Goal: Register for event/course

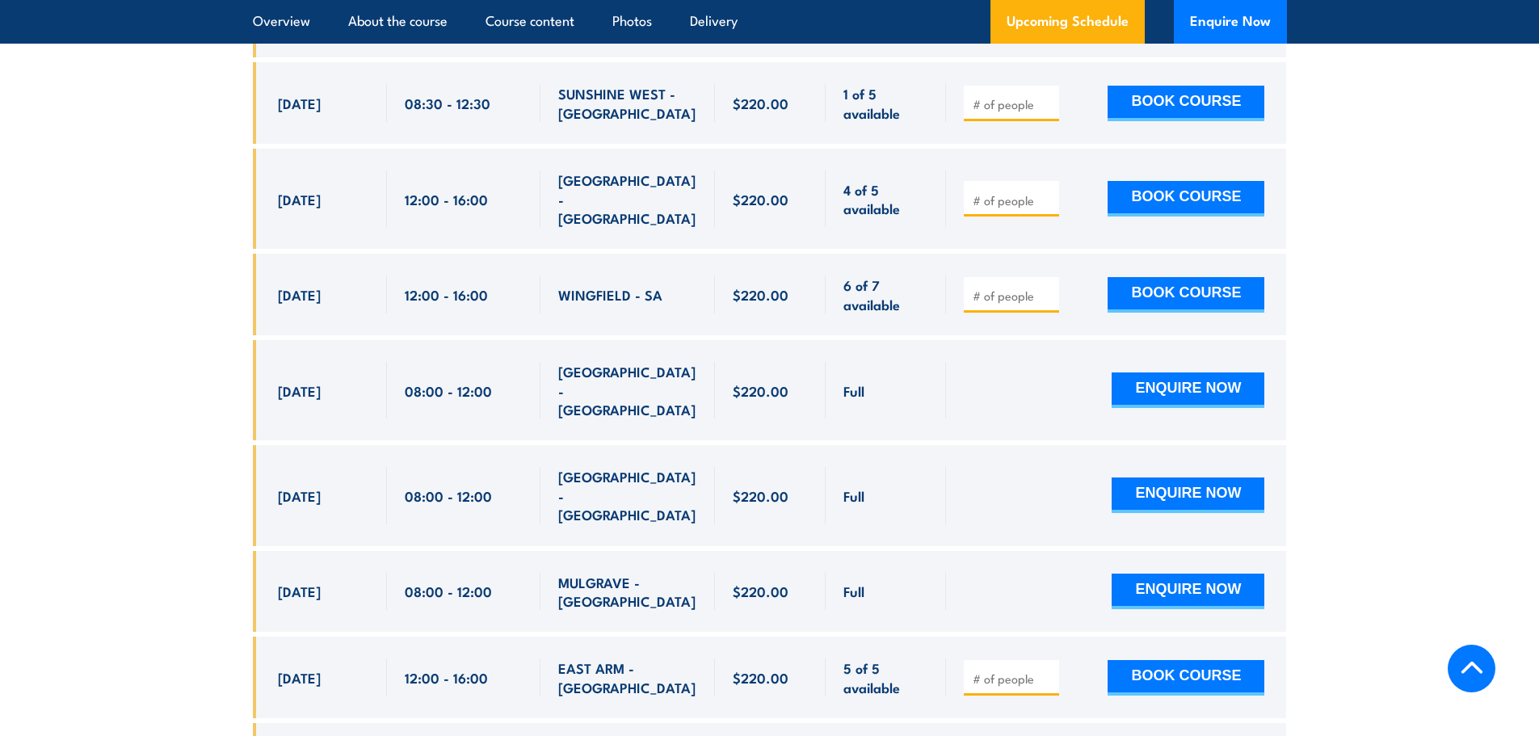
scroll to position [5088, 0]
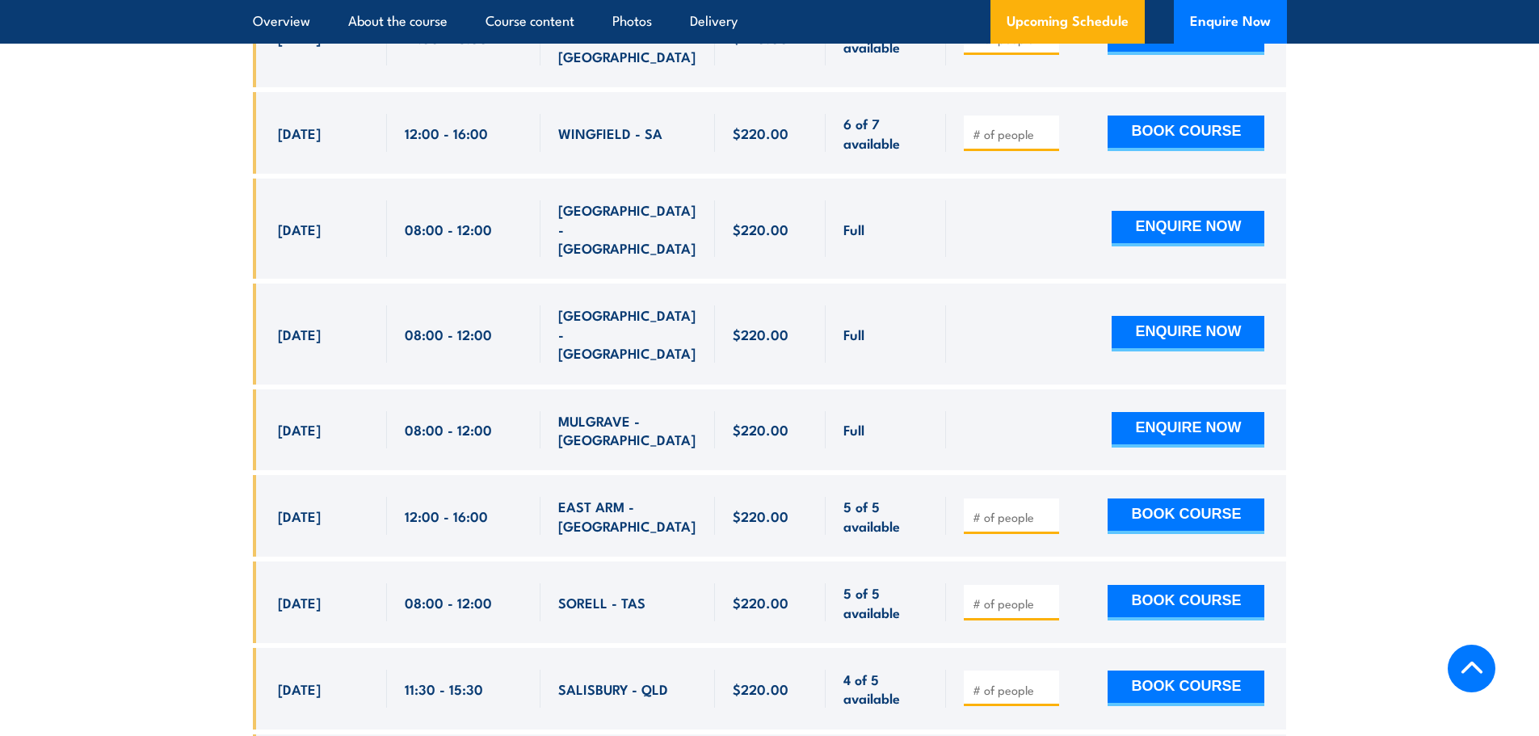
type input "2"
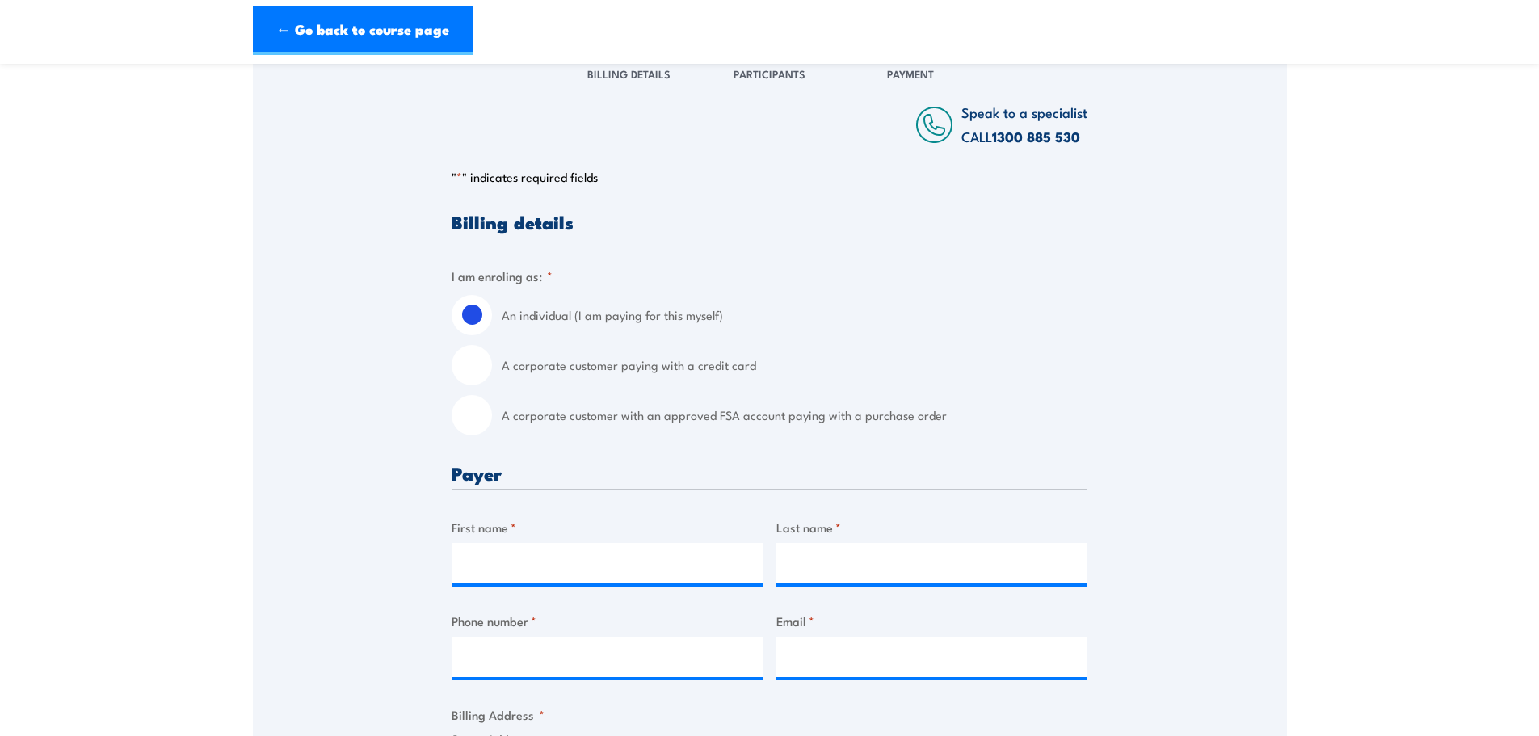
scroll to position [242, 0]
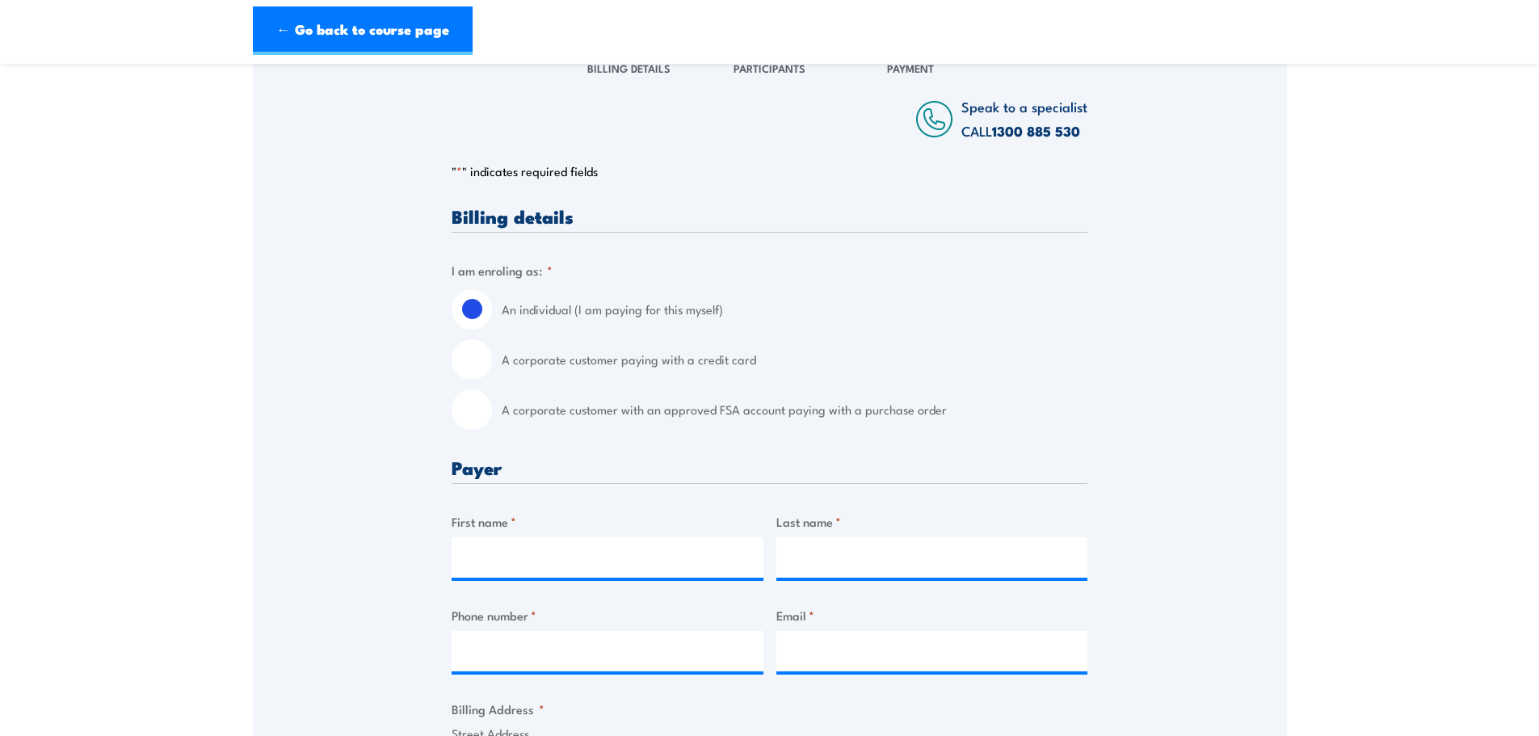
click at [477, 410] on input "A corporate customer with an approved FSA account paying with a purchase order" at bounding box center [471, 409] width 40 height 40
radio input "true"
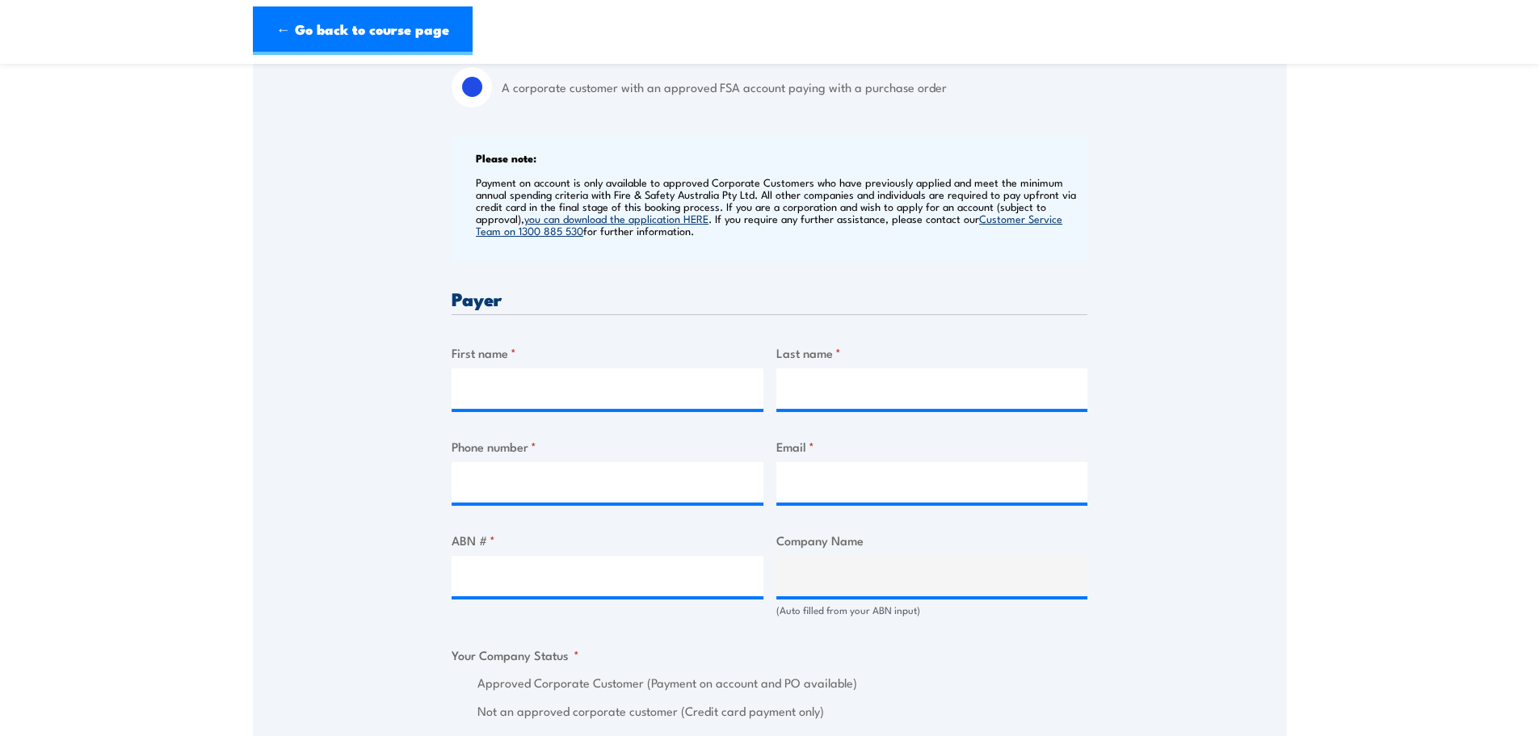
scroll to position [565, 0]
click at [613, 396] on input "First name *" at bounding box center [607, 387] width 312 height 40
type input "Brendan"
click at [940, 392] on input "Last name *" at bounding box center [932, 387] width 312 height 40
type input "Collins"
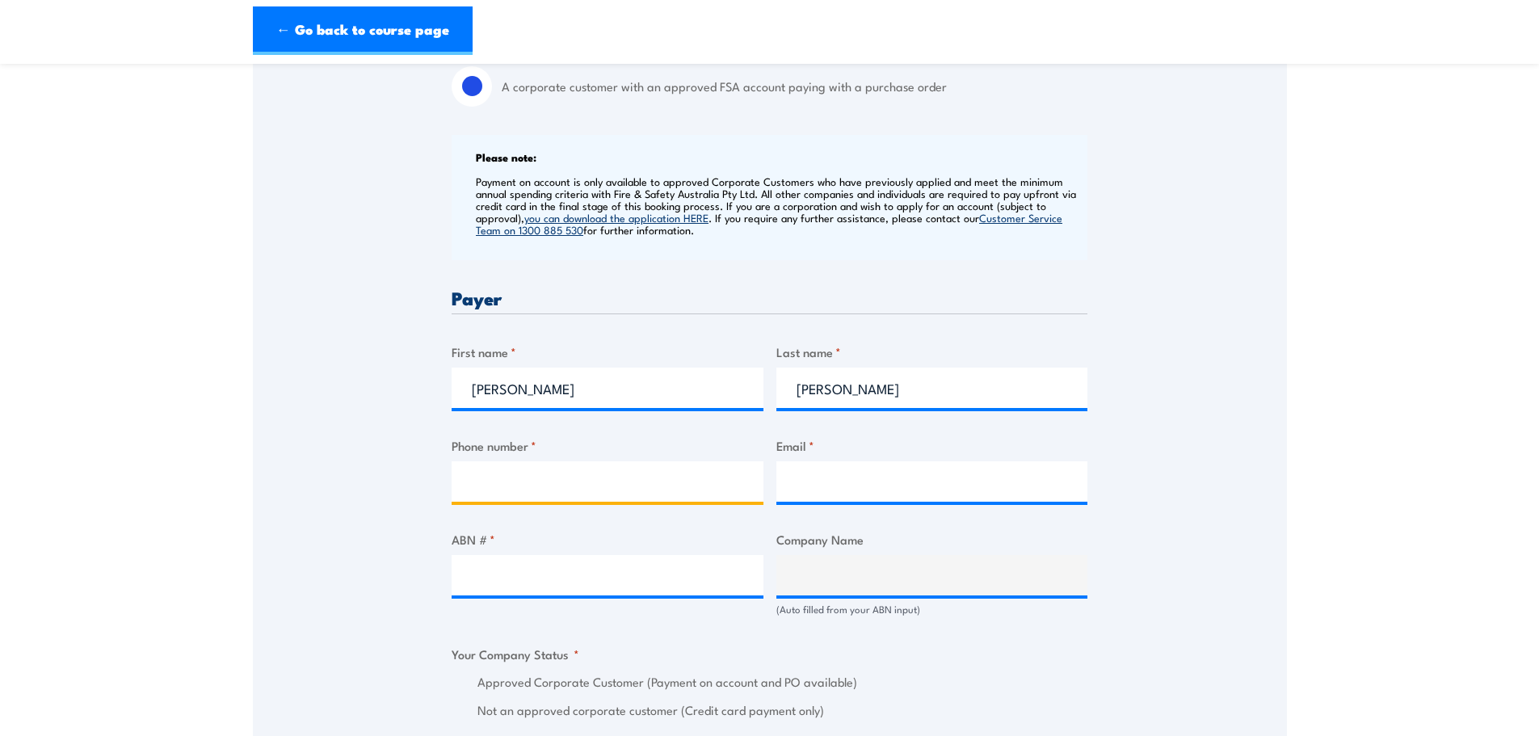
click at [672, 475] on input "Phone number *" at bounding box center [607, 481] width 312 height 40
paste input "+61 3 9487 9858"
drag, startPoint x: 496, startPoint y: 481, endPoint x: 332, endPoint y: 483, distance: 164.0
click at [335, 482] on div "Speak to a specialist CALL 1300 885 530 CALL 1300 885 530 " * " indicates requi…" at bounding box center [770, 606] width 1034 height 1783
type input "0394879858"
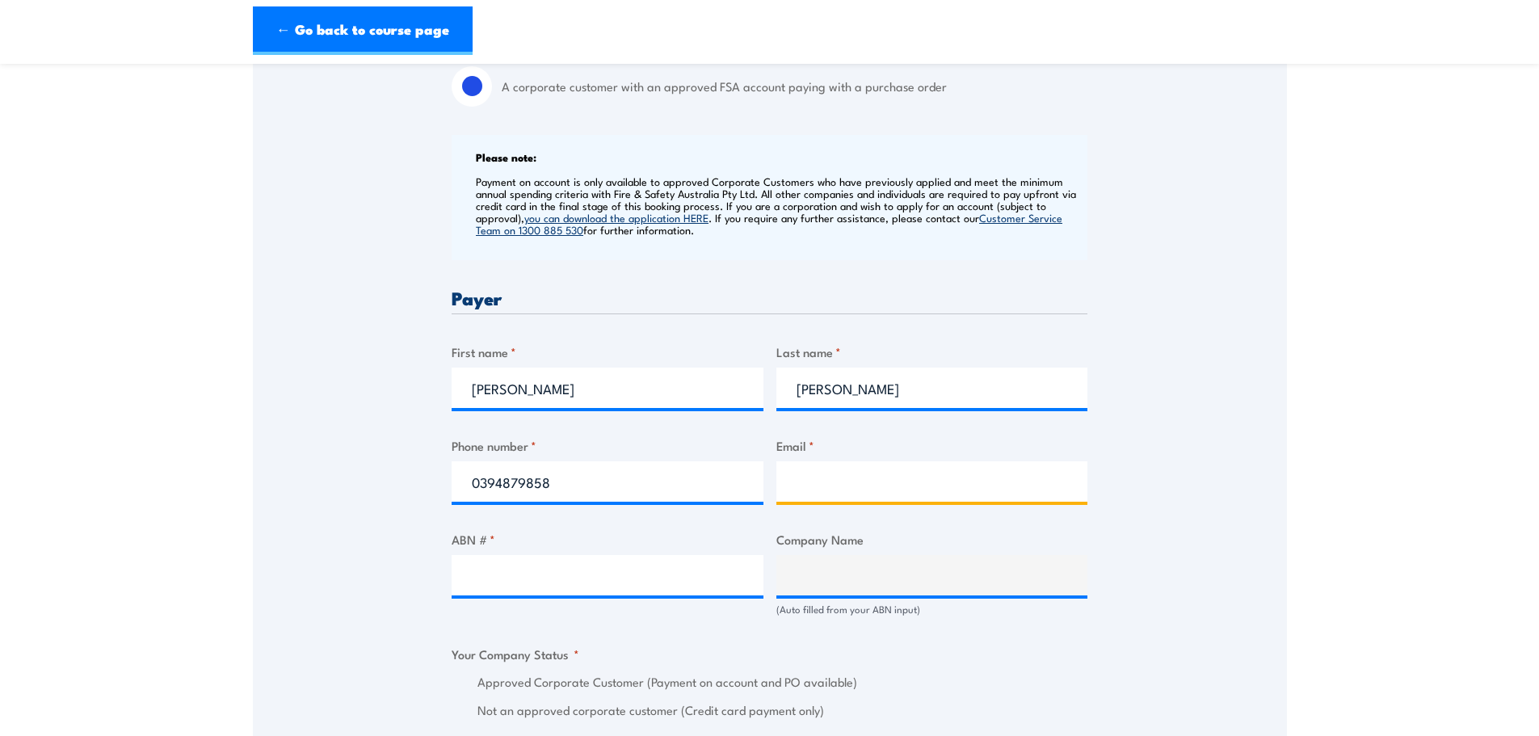
click at [998, 468] on input "Email *" at bounding box center [932, 481] width 312 height 40
click at [942, 481] on input "Email *" at bounding box center [932, 481] width 312 height 40
paste input "brendan.collins@hcau.org.au"
type input "brendan.collins@hcau.org.au"
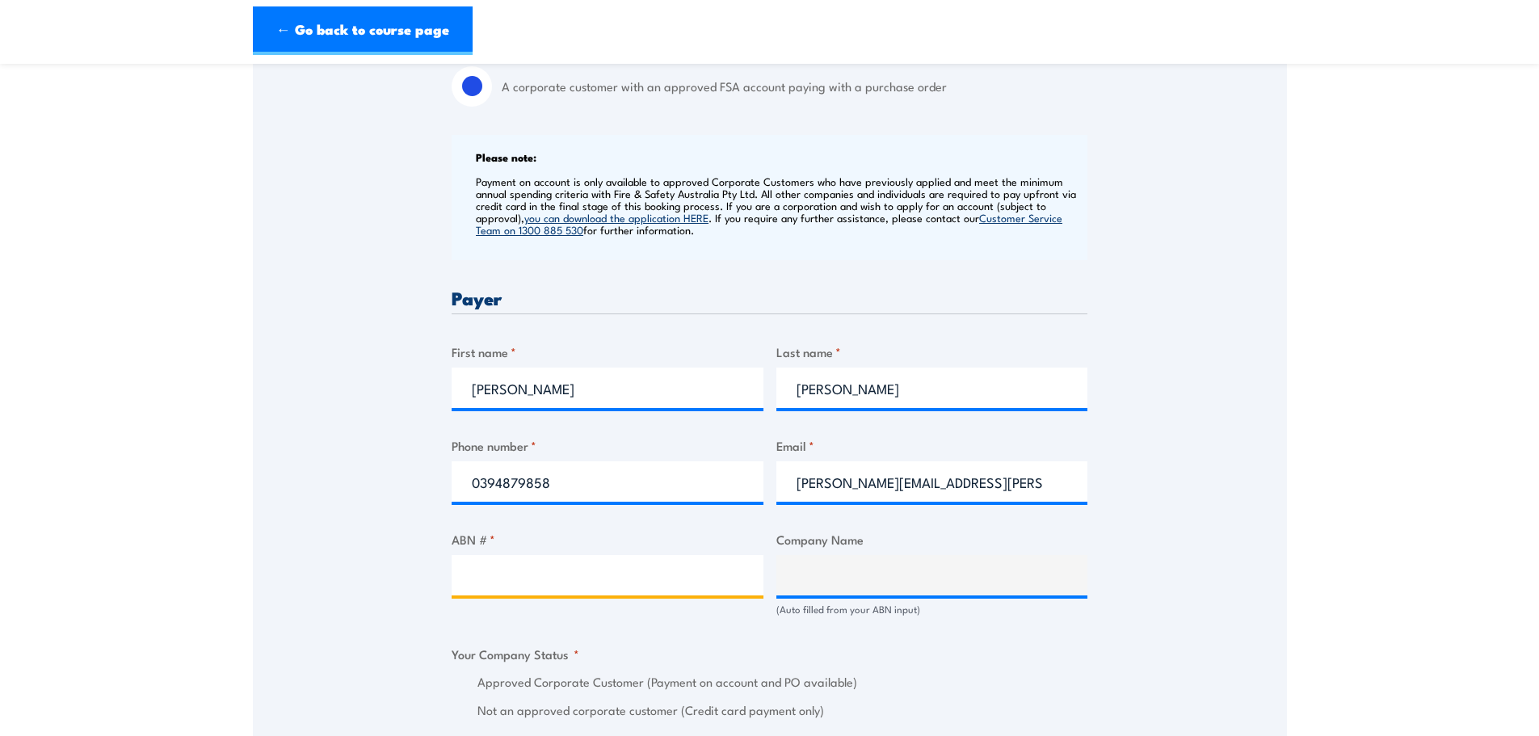
click at [485, 580] on input "ABN # *" at bounding box center [607, 575] width 312 height 40
click at [535, 562] on input "ABN # *" at bounding box center [607, 575] width 312 height 40
paste input "23 385 731 870"
type input "23 385 731 870"
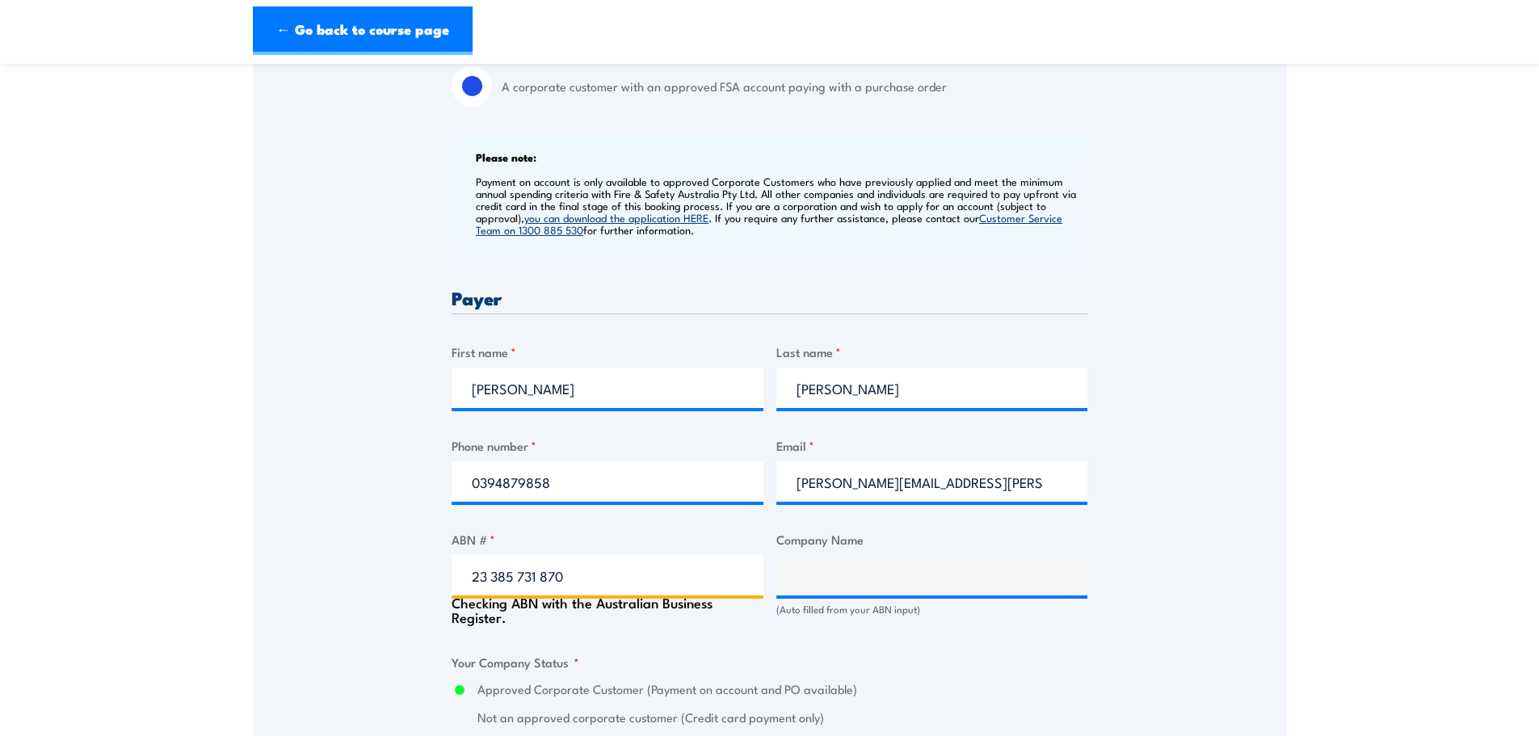
type input "HOUSING CHOICES AUSTRALIA LIMITED"
radio input "true"
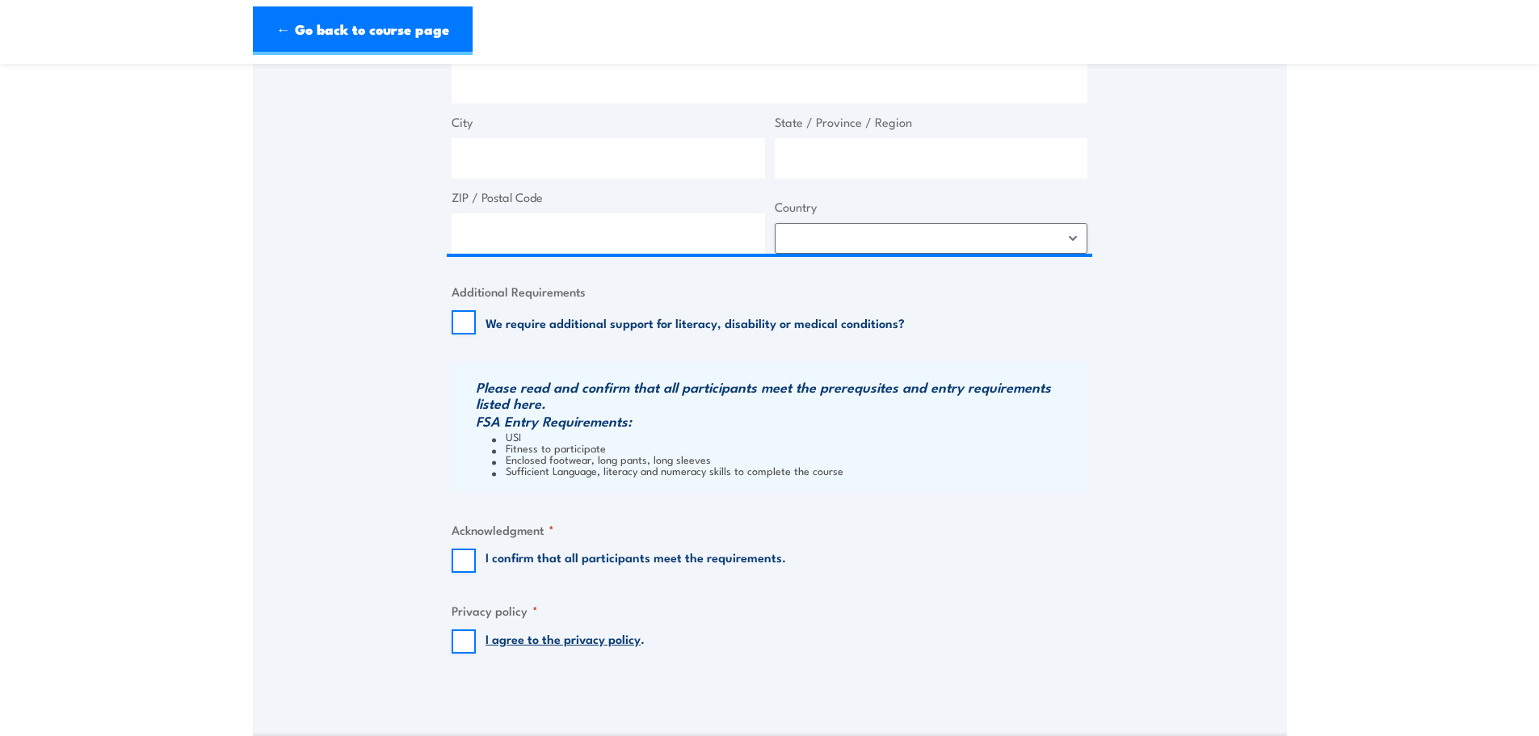
scroll to position [1373, 0]
type input "23 385 731 870"
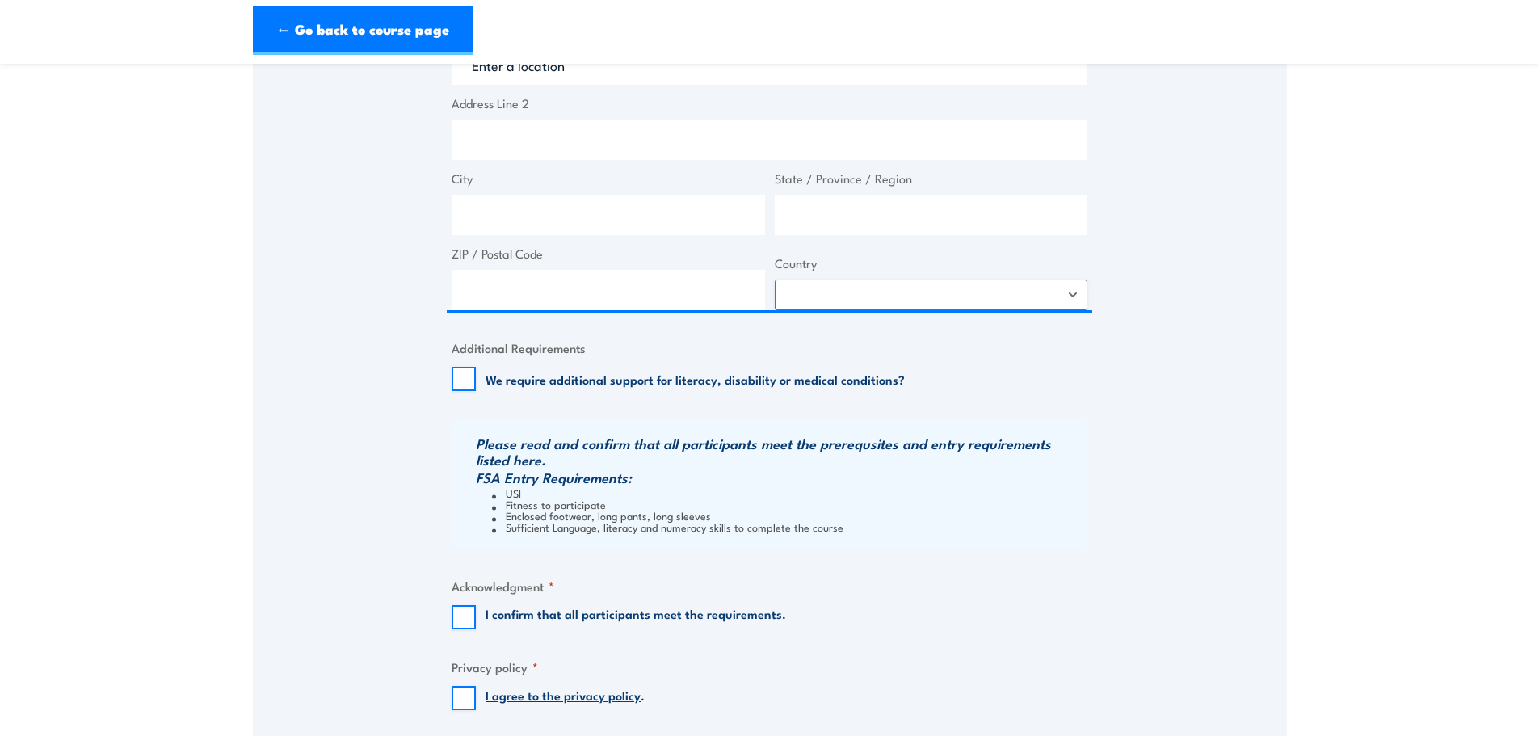
scroll to position [1131, 0]
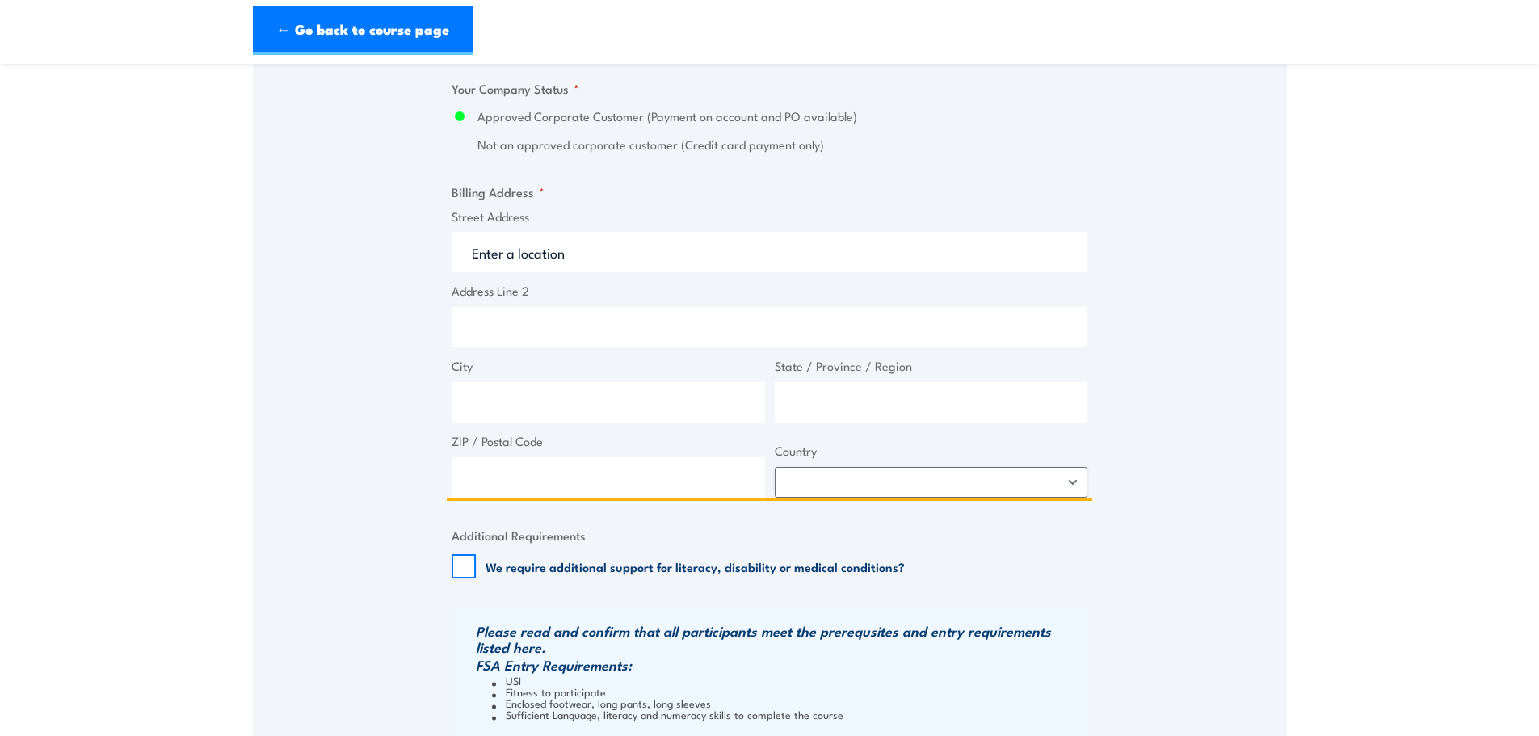
click at [678, 321] on input "Address Line 2" at bounding box center [769, 327] width 636 height 40
click at [616, 250] on input "Street Address" at bounding box center [769, 252] width 636 height 40
paste input "3/350 Queen St, Melbourne VIC 3000"
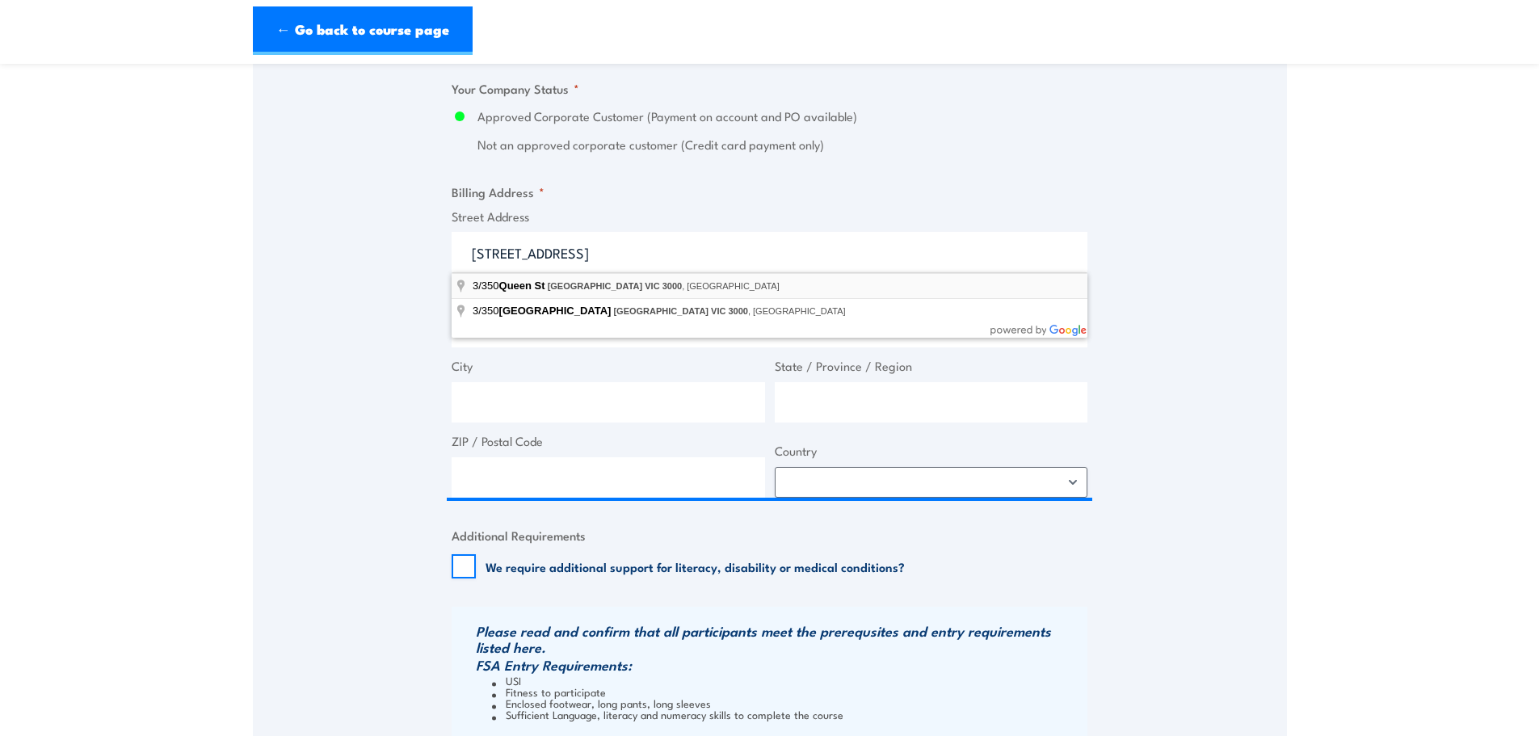
type input "3/350 Queen St, Melbourne VIC 3000, Australia"
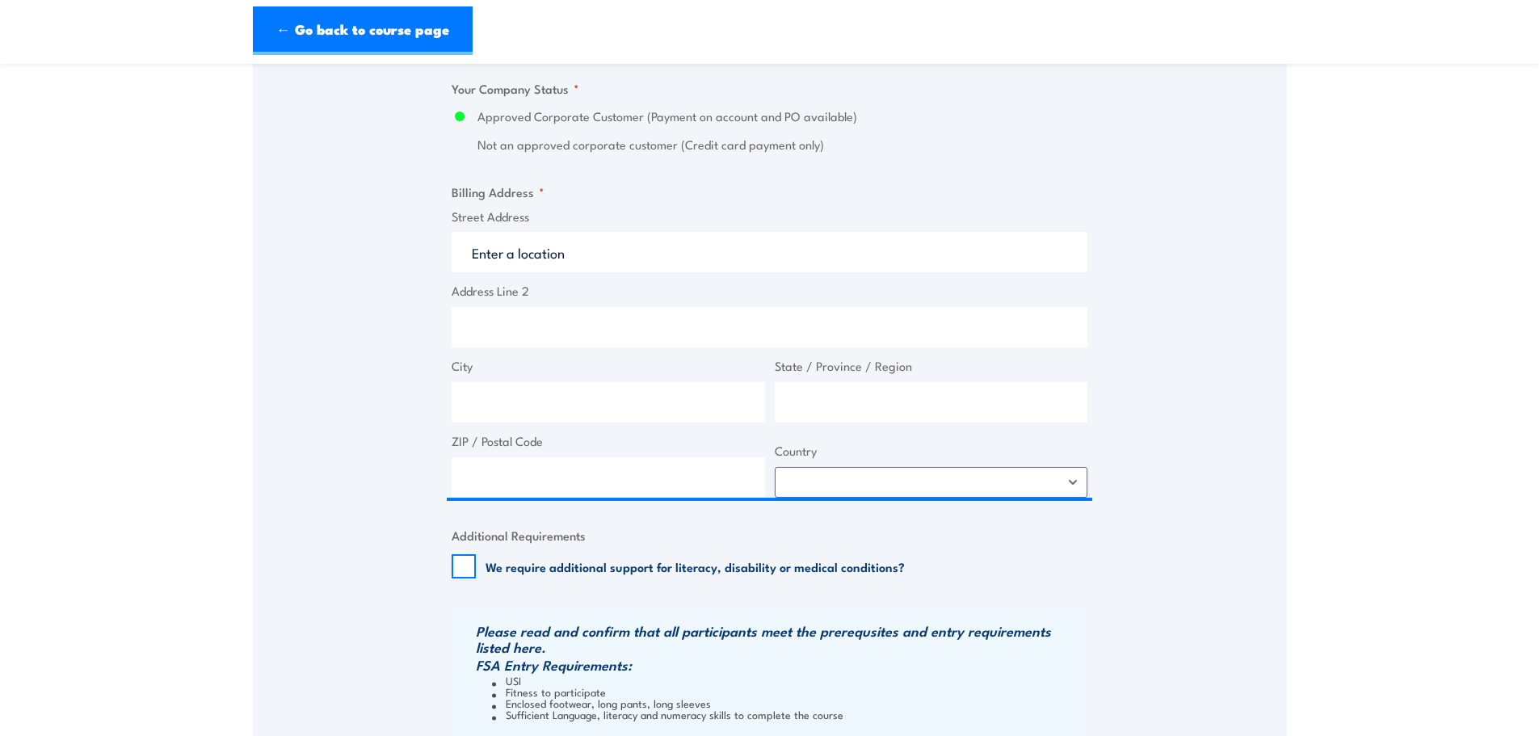
type input "350 Queen St"
type input "Melbourne"
type input "Victoria"
type input "3000"
select select "Australia"
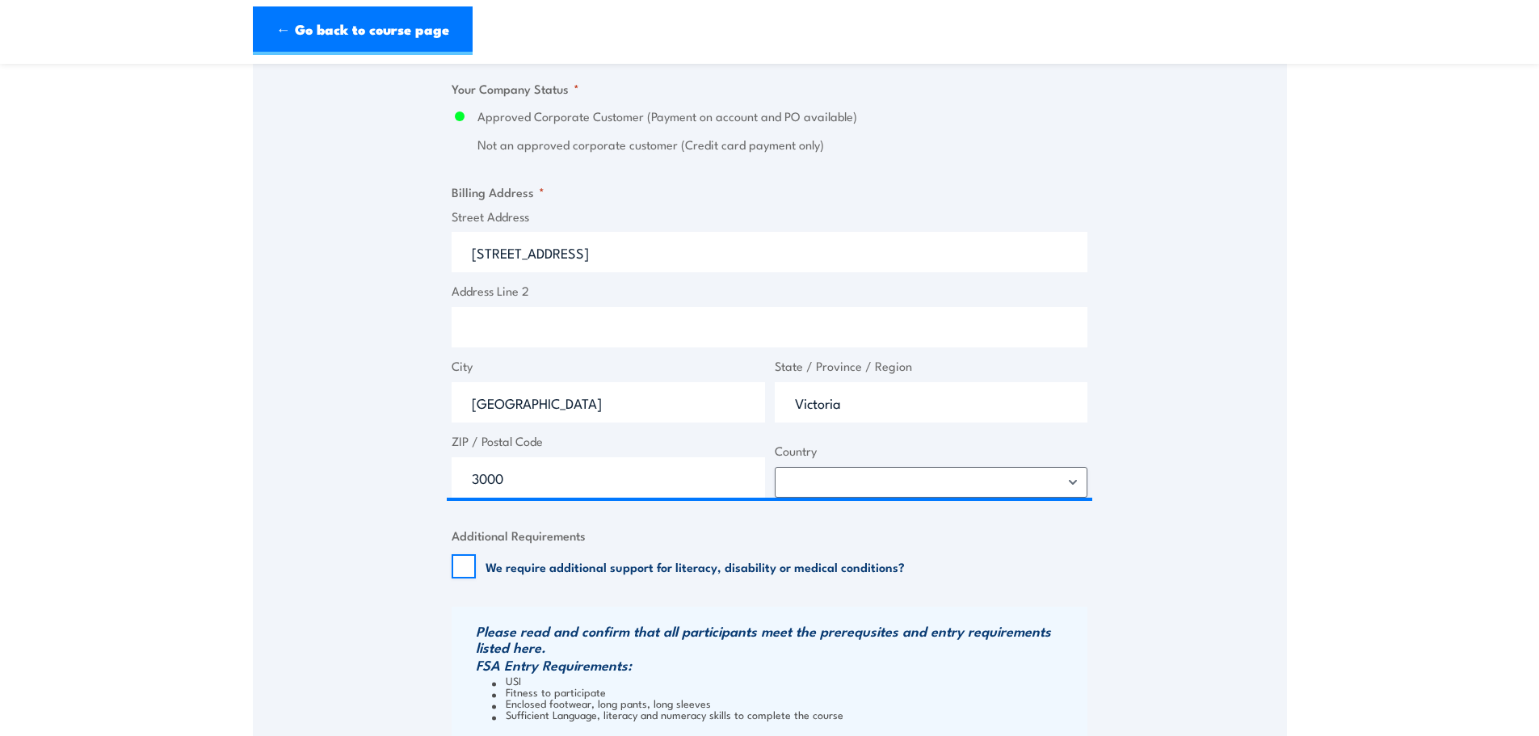
click at [1190, 316] on div "Speak to a specialist CALL 1300 885 530 CALL 1300 885 530 " * " indicates requi…" at bounding box center [770, 41] width 1034 height 1783
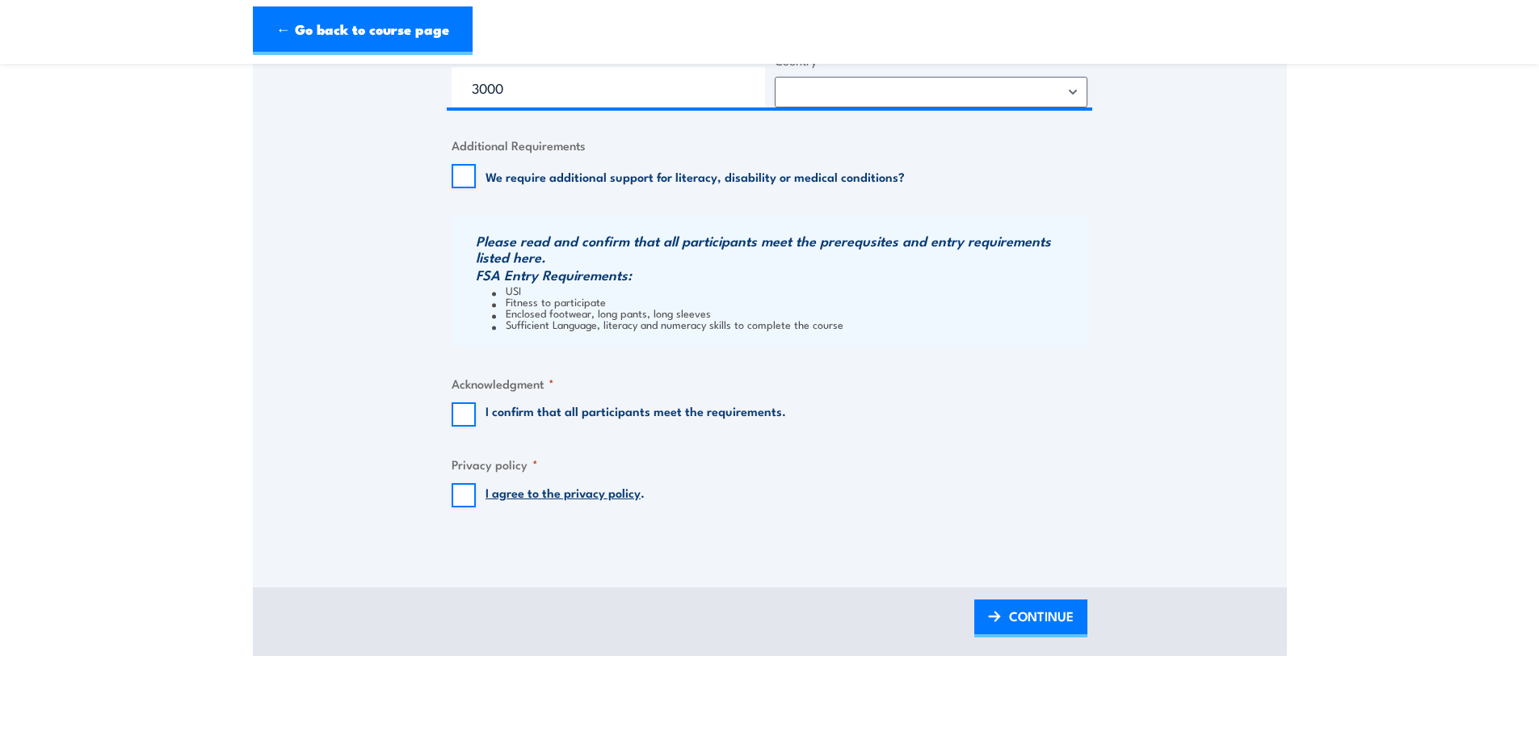
scroll to position [1535, 0]
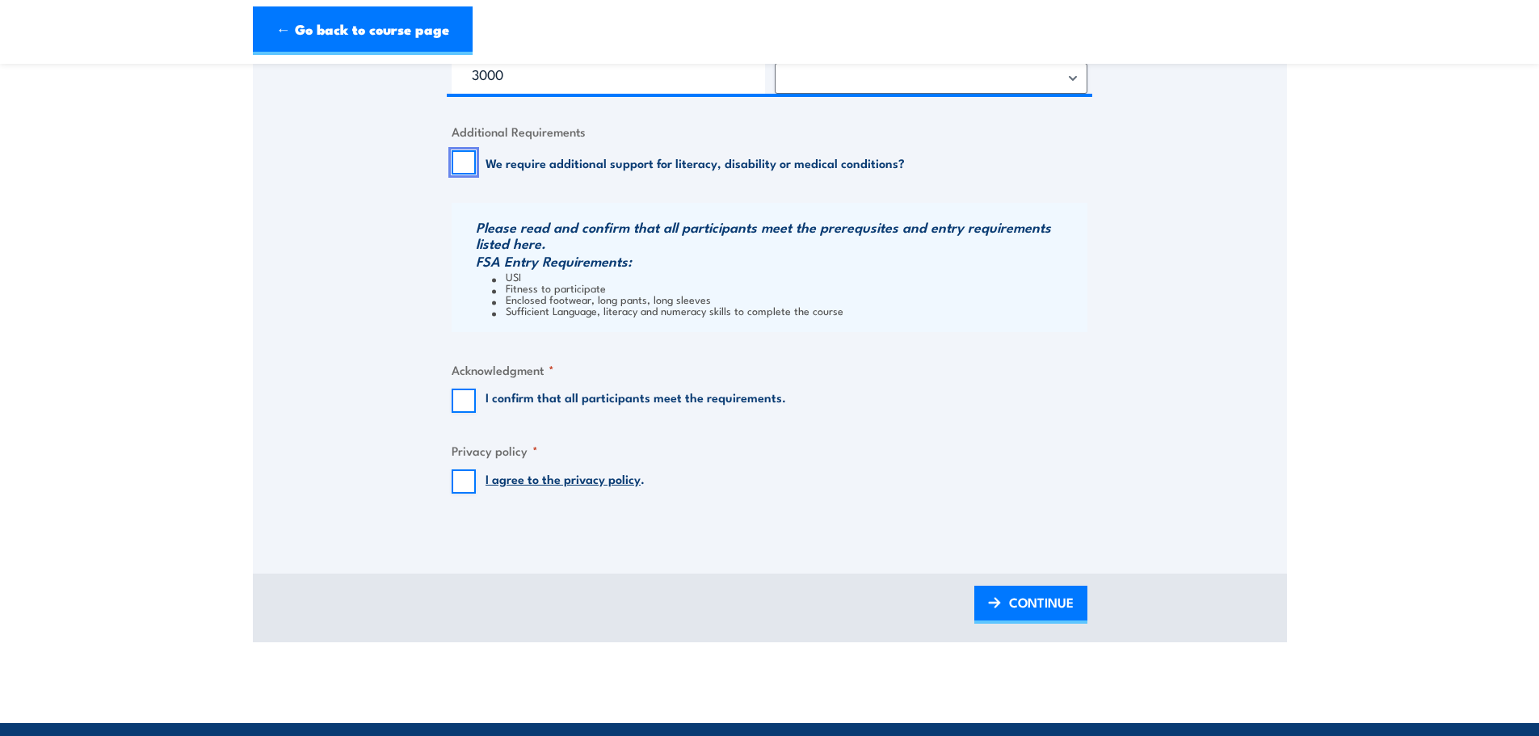
click at [466, 157] on input "We require additional support for literacy, disability or medical conditions?" at bounding box center [463, 162] width 24 height 24
checkbox input "false"
click at [463, 402] on input "I confirm that all participants meet the requirements." at bounding box center [463, 400] width 24 height 24
checkbox input "true"
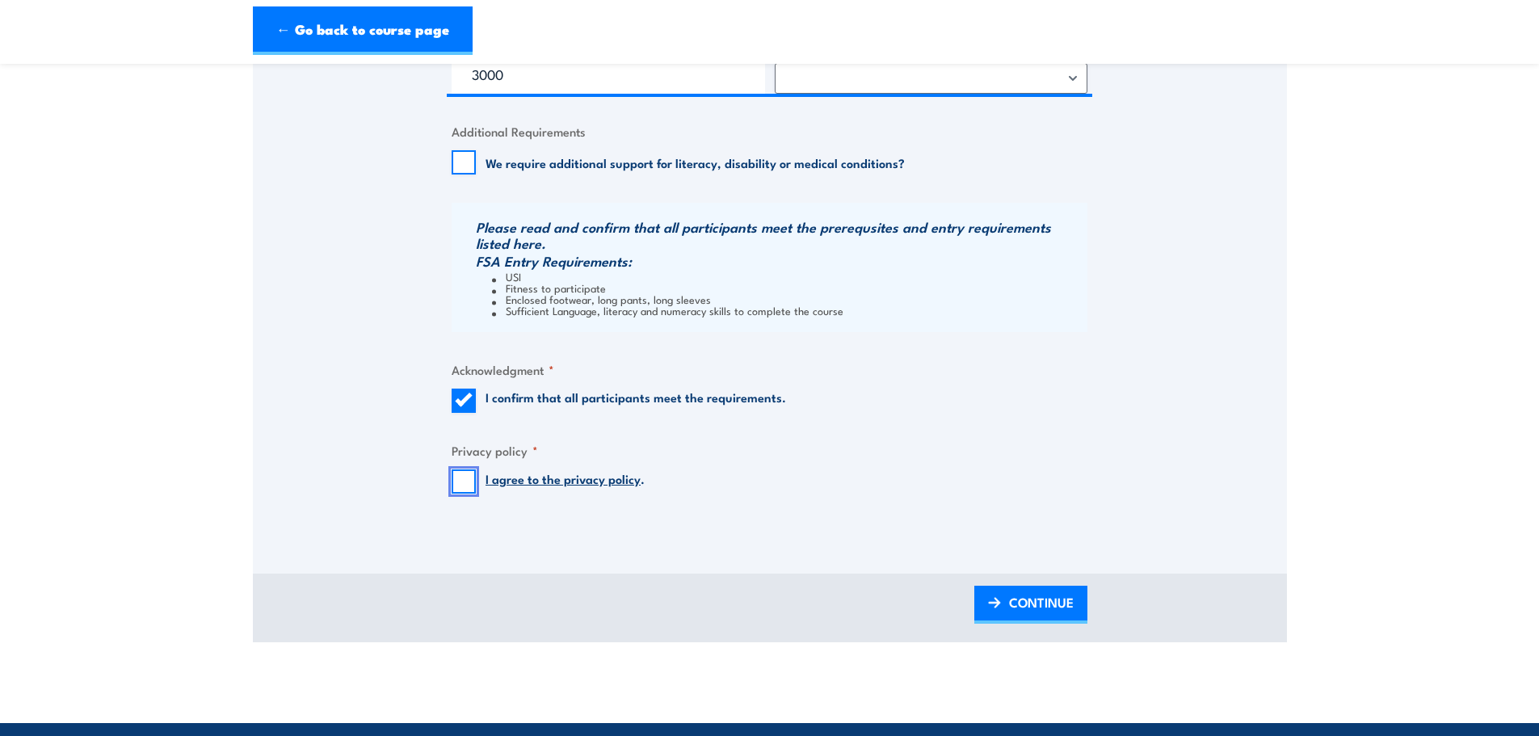
click at [472, 477] on input "I agree to the privacy policy ." at bounding box center [463, 481] width 24 height 24
checkbox input "true"
drag, startPoint x: 838, startPoint y: 309, endPoint x: 506, endPoint y: 277, distance: 334.3
click at [506, 277] on ul "USI Fitness to participate Enclosed footwear, long pants, long sleeves Sufficie…" at bounding box center [779, 293] width 607 height 45
click at [462, 392] on input "I confirm that all participants meet the requirements." at bounding box center [463, 400] width 24 height 24
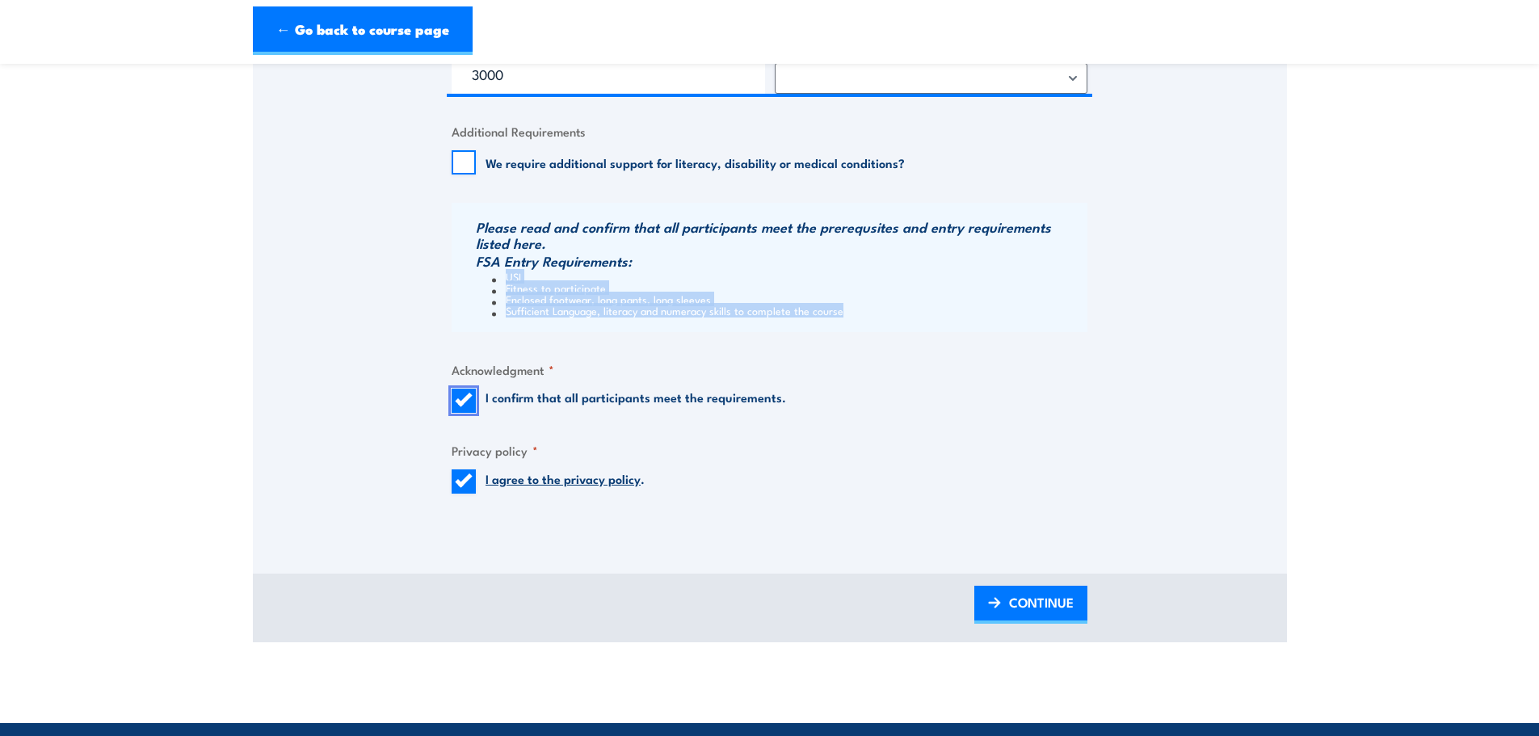
checkbox input "false"
click at [466, 489] on input "I agree to the privacy policy ." at bounding box center [463, 481] width 24 height 24
checkbox input "false"
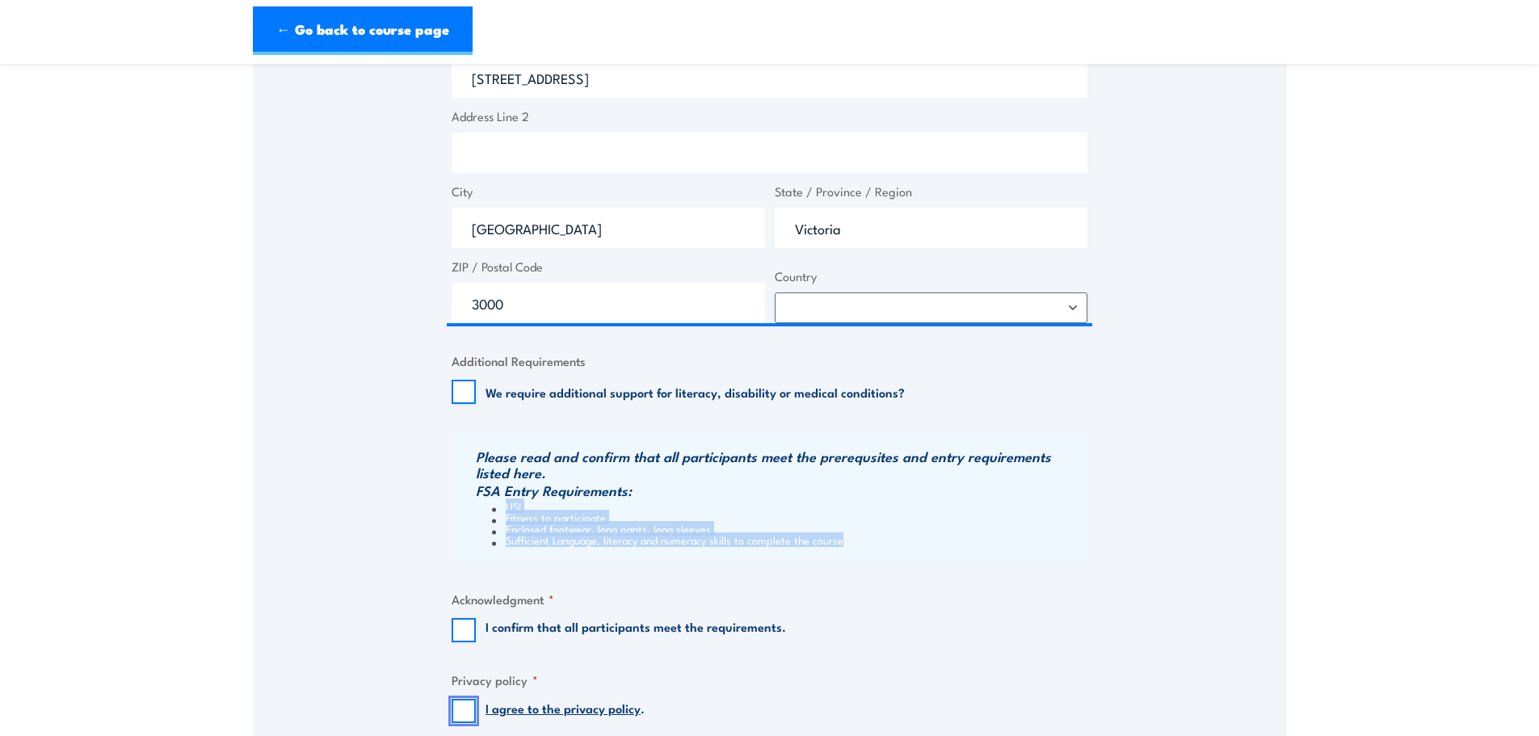
scroll to position [1454, 0]
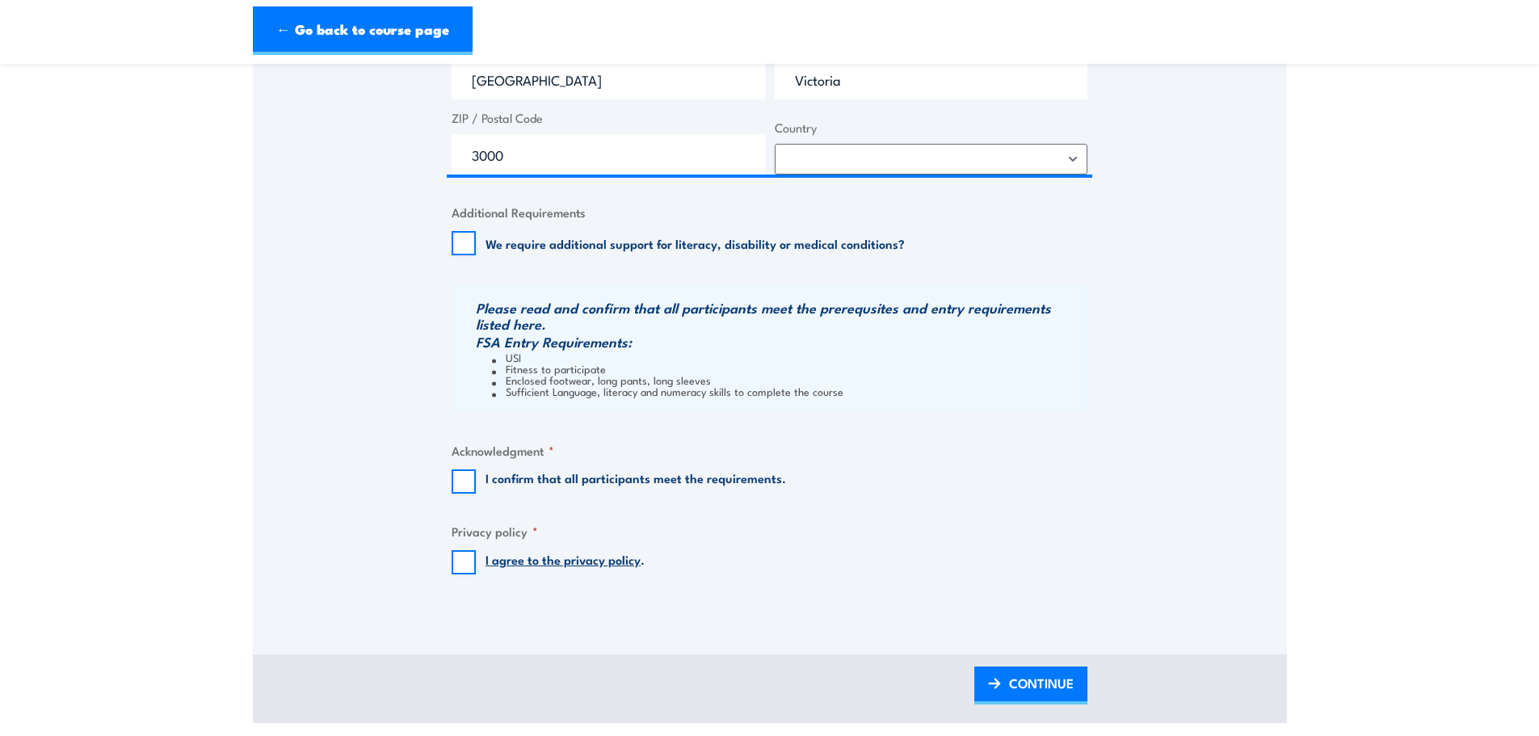
click at [803, 253] on div "We require additional support for literacy, disability or medical conditions?" at bounding box center [677, 243] width 453 height 24
drag, startPoint x: 903, startPoint y: 240, endPoint x: 481, endPoint y: 237, distance: 422.4
click at [481, 237] on div "We require additional support for literacy, disability or medical conditions?" at bounding box center [769, 243] width 636 height 24
copy label "We require additional support for literacy, disability or medical conditions?"
drag, startPoint x: 847, startPoint y: 385, endPoint x: 505, endPoint y: 356, distance: 343.7
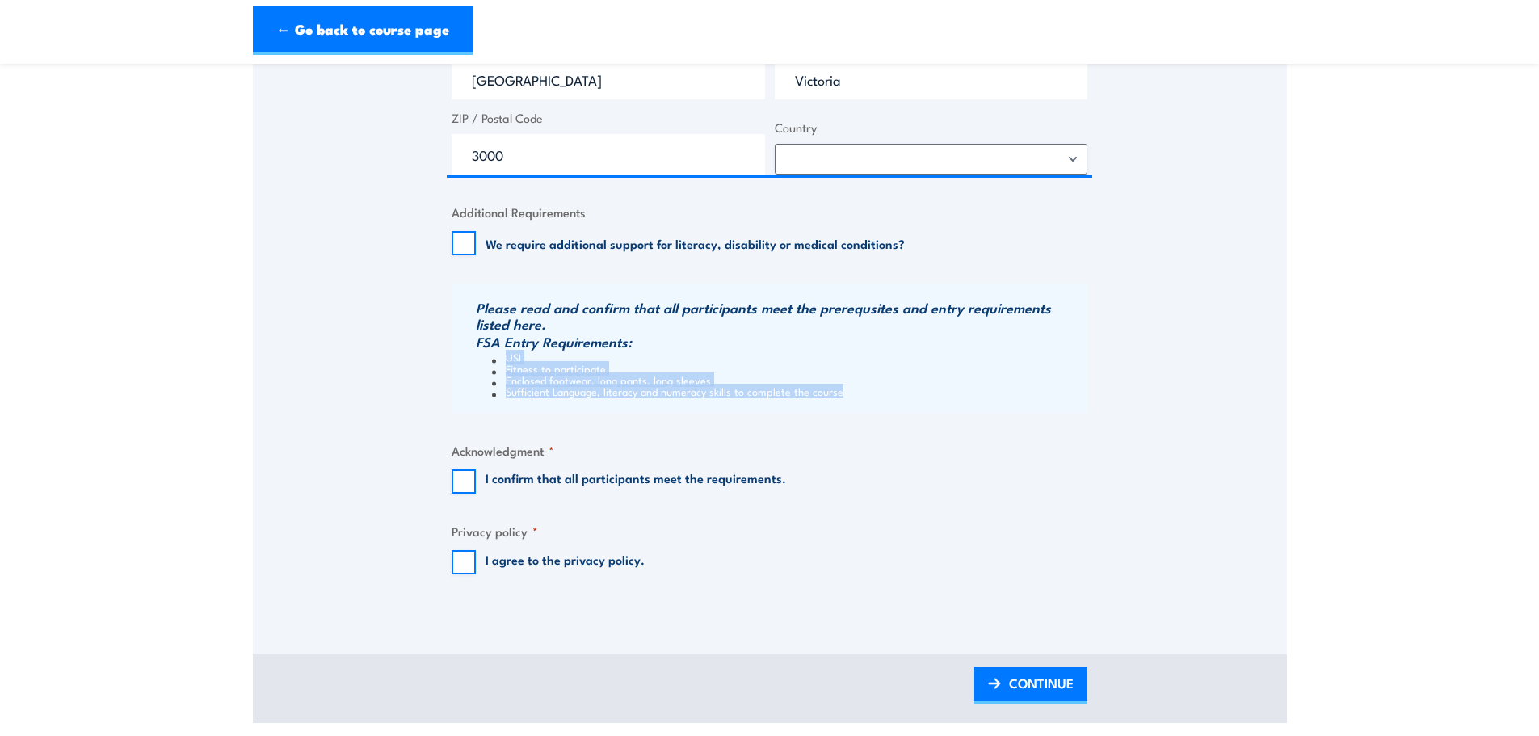
click at [505, 356] on ul "USI Fitness to participate Enclosed footwear, long pants, long sleeves Sufficie…" at bounding box center [779, 373] width 607 height 45
copy ul "USI Fitness to participate Enclosed footwear, long pants, long sleeves Sufficie…"
